Goal: Task Accomplishment & Management: Manage account settings

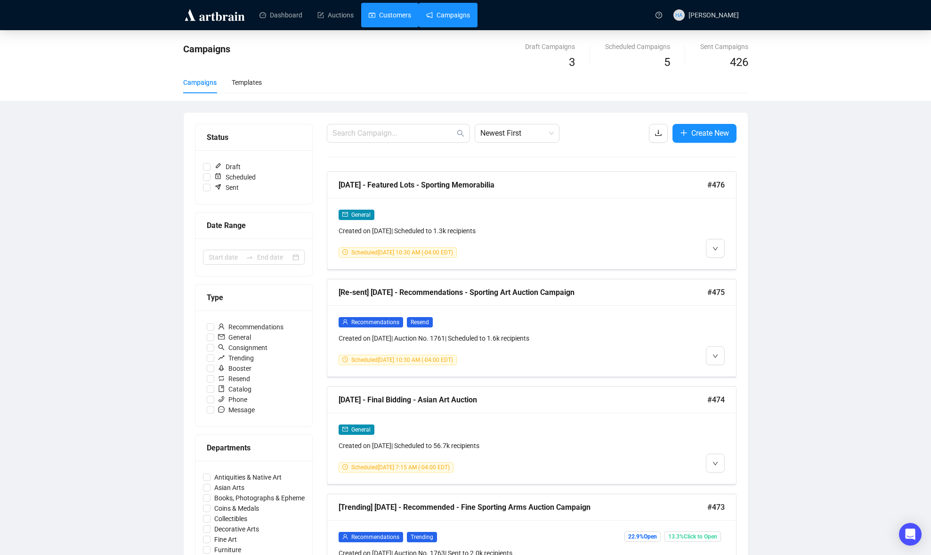
click at [394, 11] on link "Customers" at bounding box center [390, 15] width 42 height 24
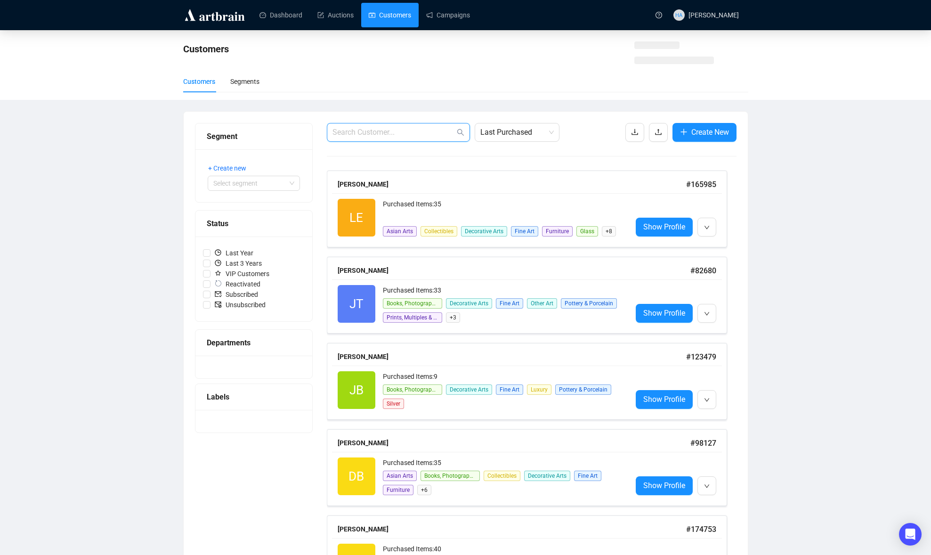
click at [376, 133] on input "text" at bounding box center [393, 132] width 122 height 11
paste input "[PERSON_NAME][EMAIL_ADDRESS][DOMAIN_NAME]"
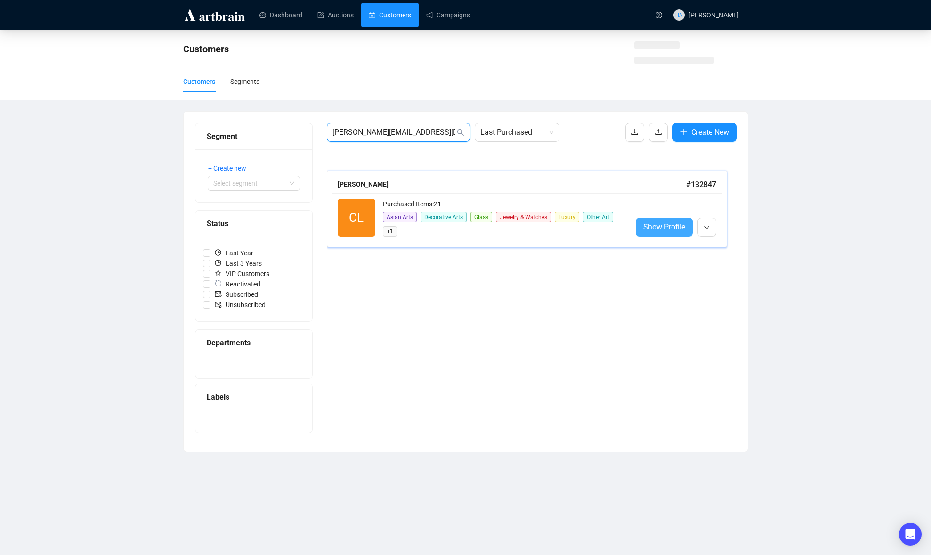
type input "[PERSON_NAME][EMAIL_ADDRESS][DOMAIN_NAME]"
click at [671, 227] on span "Show Profile" at bounding box center [664, 227] width 42 height 12
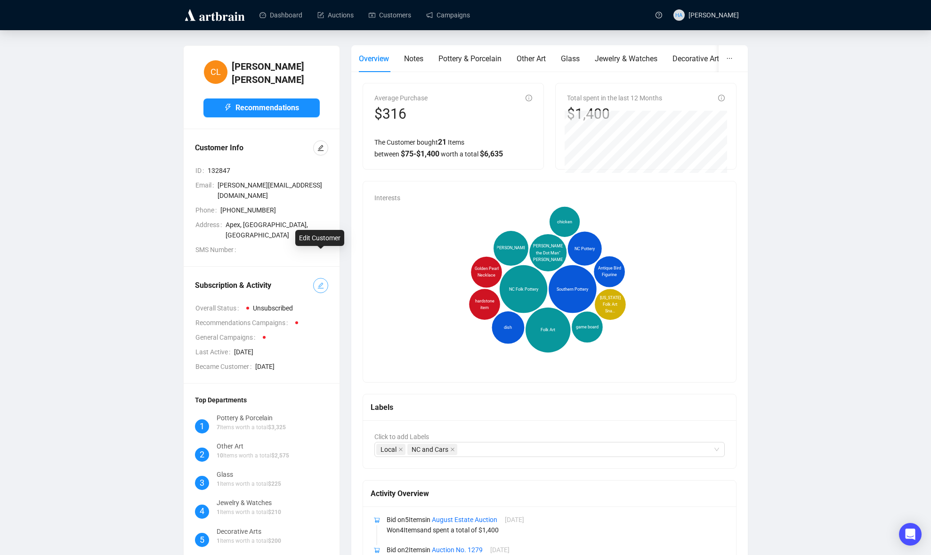
click at [320, 282] on icon "edit" at bounding box center [320, 285] width 7 height 7
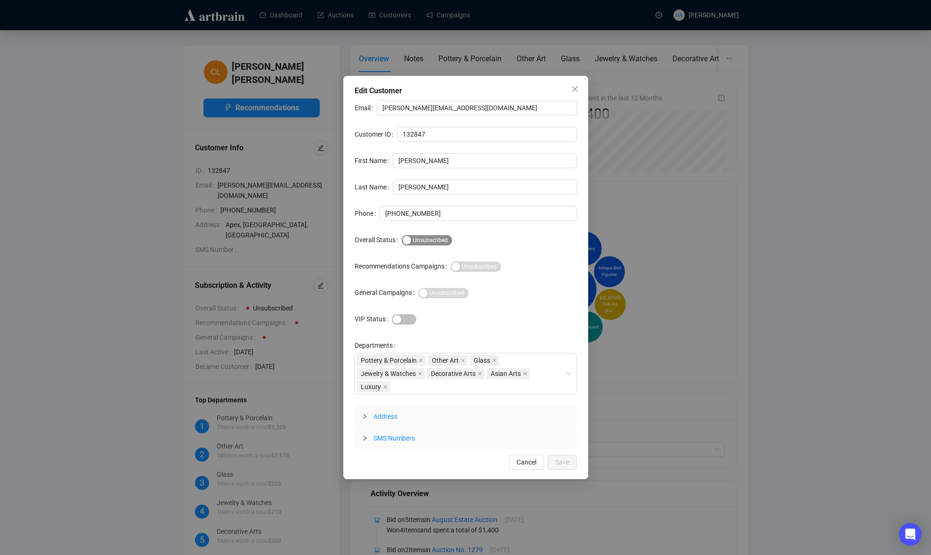
click at [404, 238] on div "button" at bounding box center [407, 240] width 8 height 8
click at [564, 462] on span "Save" at bounding box center [562, 462] width 14 height 10
